Goal: Navigation & Orientation: Find specific page/section

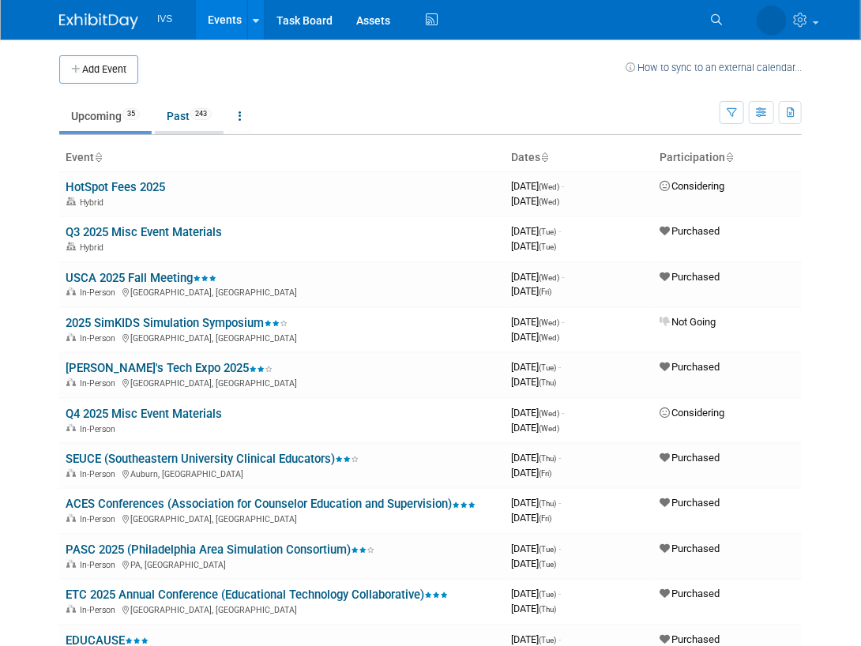
click at [182, 118] on link "Past 243" at bounding box center [189, 116] width 69 height 30
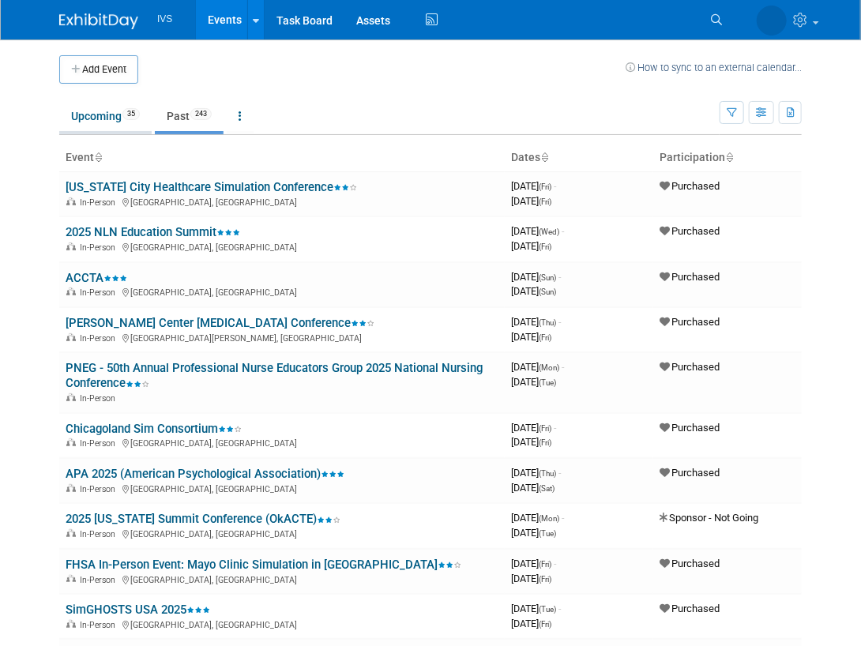
click at [83, 110] on link "Upcoming 35" at bounding box center [105, 116] width 92 height 30
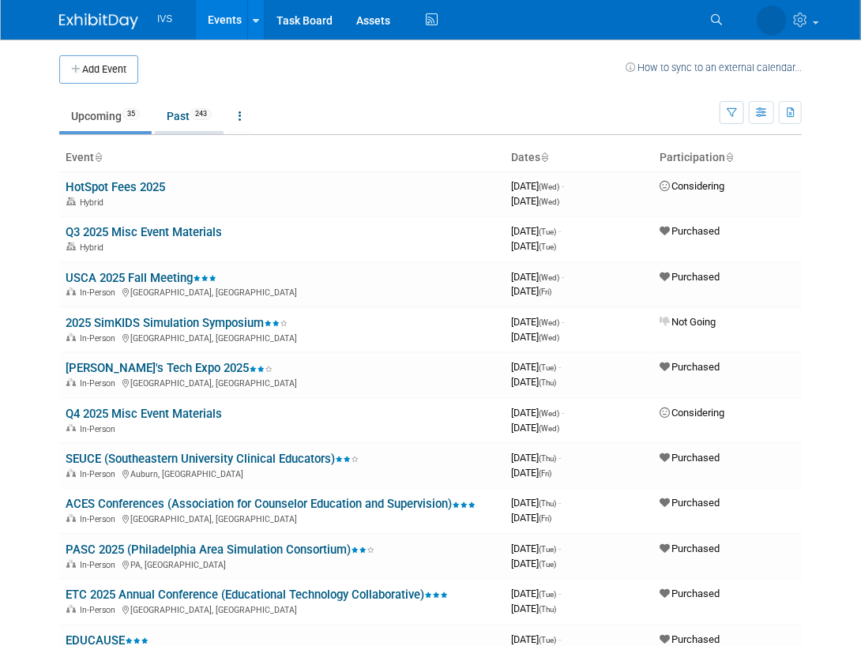
click at [168, 102] on link "Past 243" at bounding box center [189, 116] width 69 height 30
